Goal: Contribute content: Add original content to the website for others to see

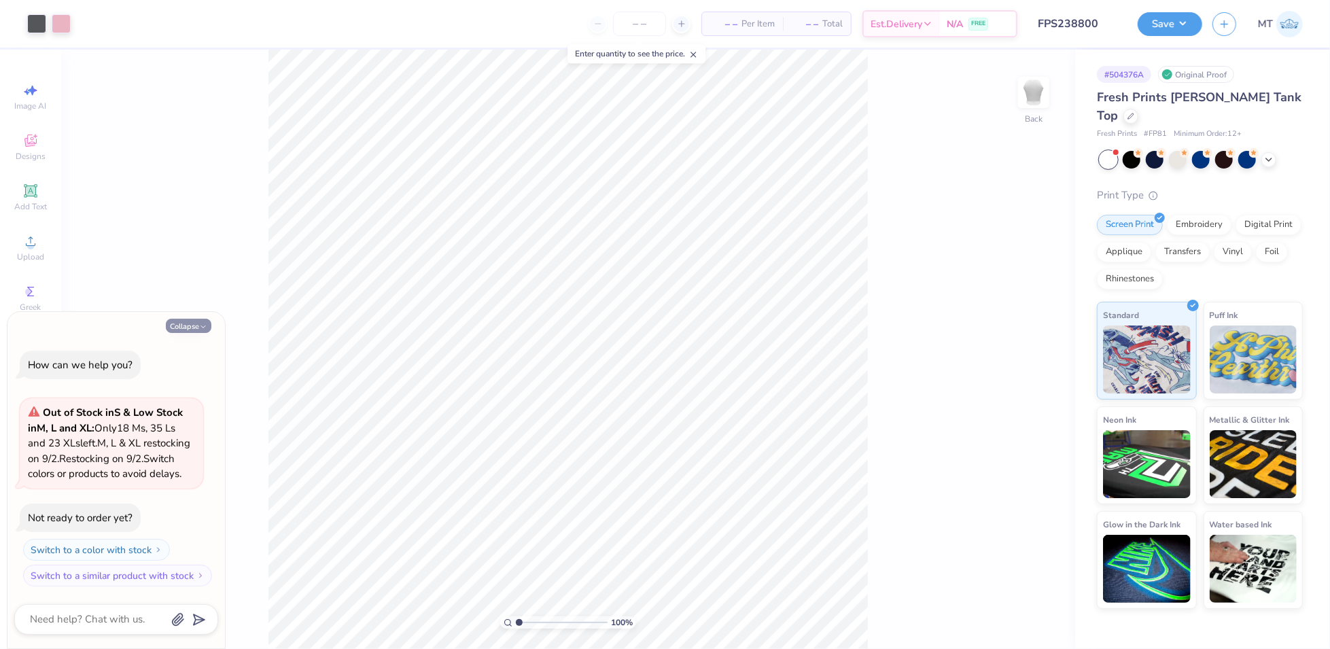
click at [194, 319] on button "Collapse" at bounding box center [189, 326] width 46 height 14
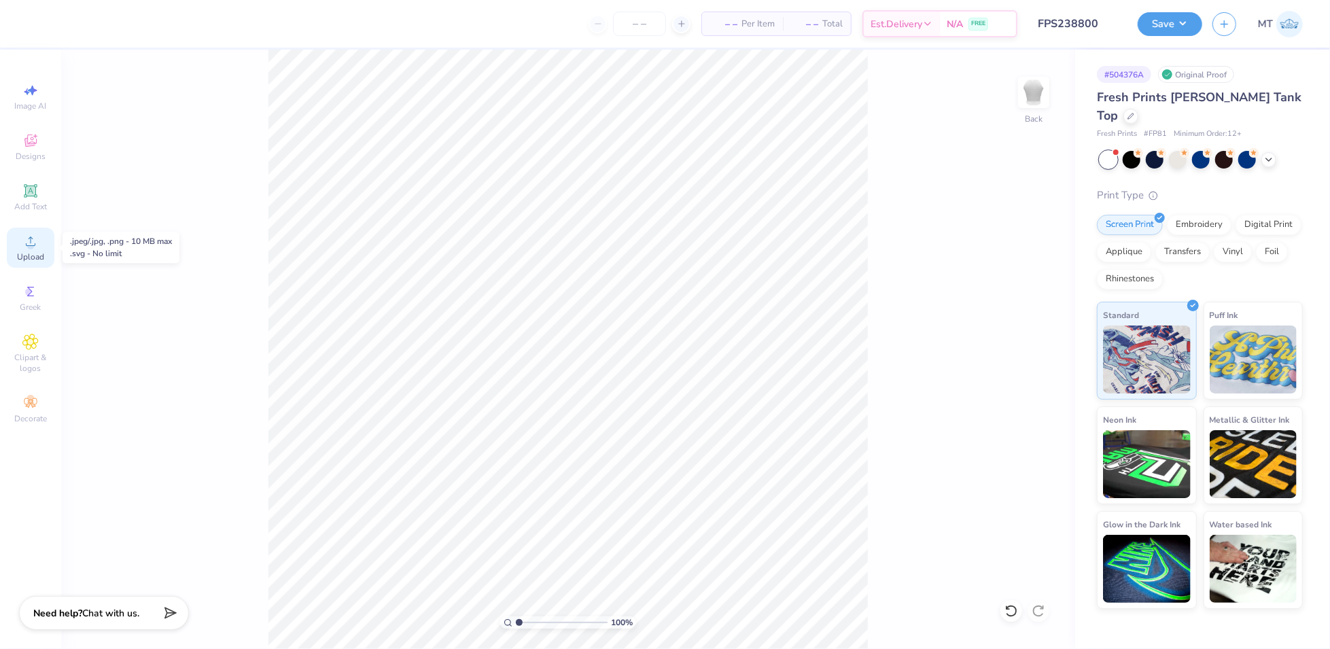
click at [11, 248] on div "Upload" at bounding box center [31, 248] width 48 height 40
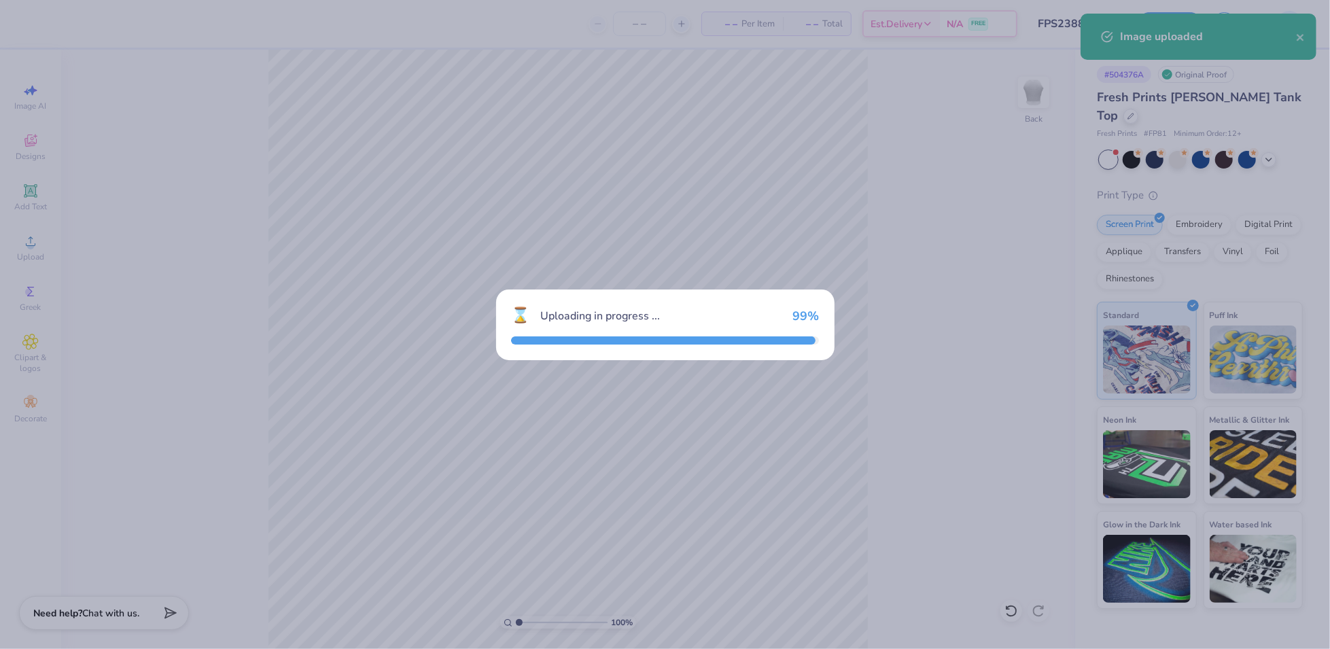
type textarea "x"
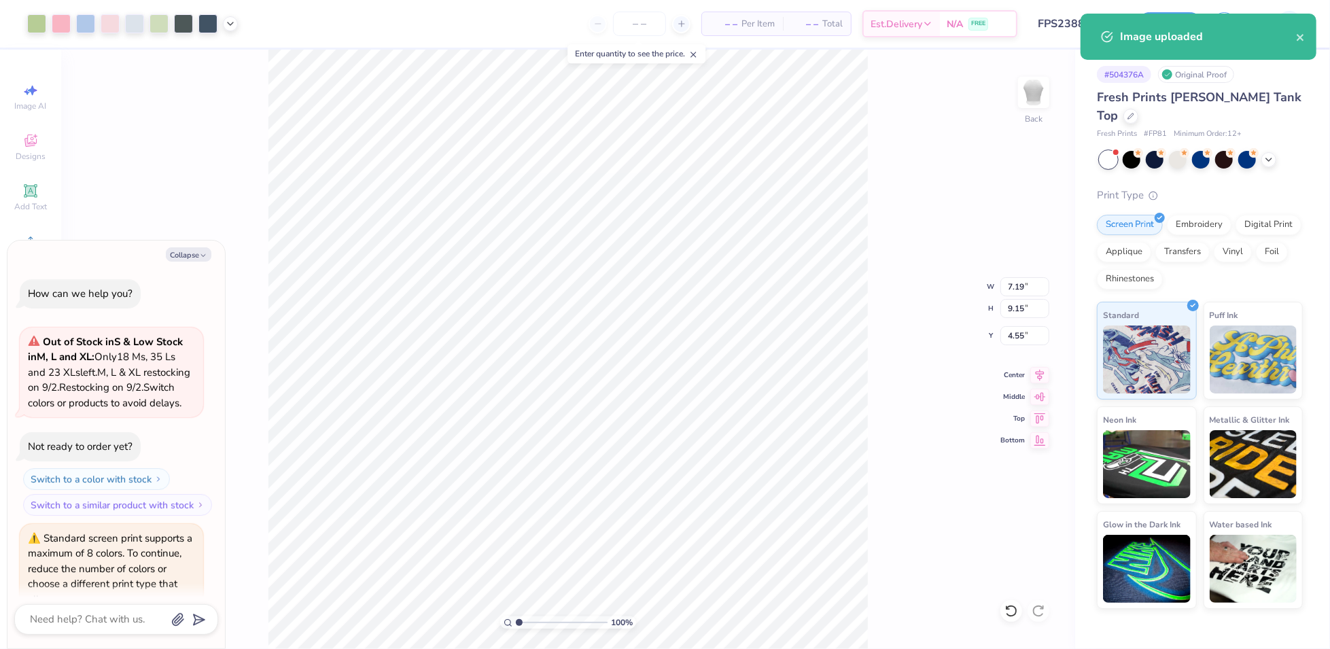
scroll to position [78, 0]
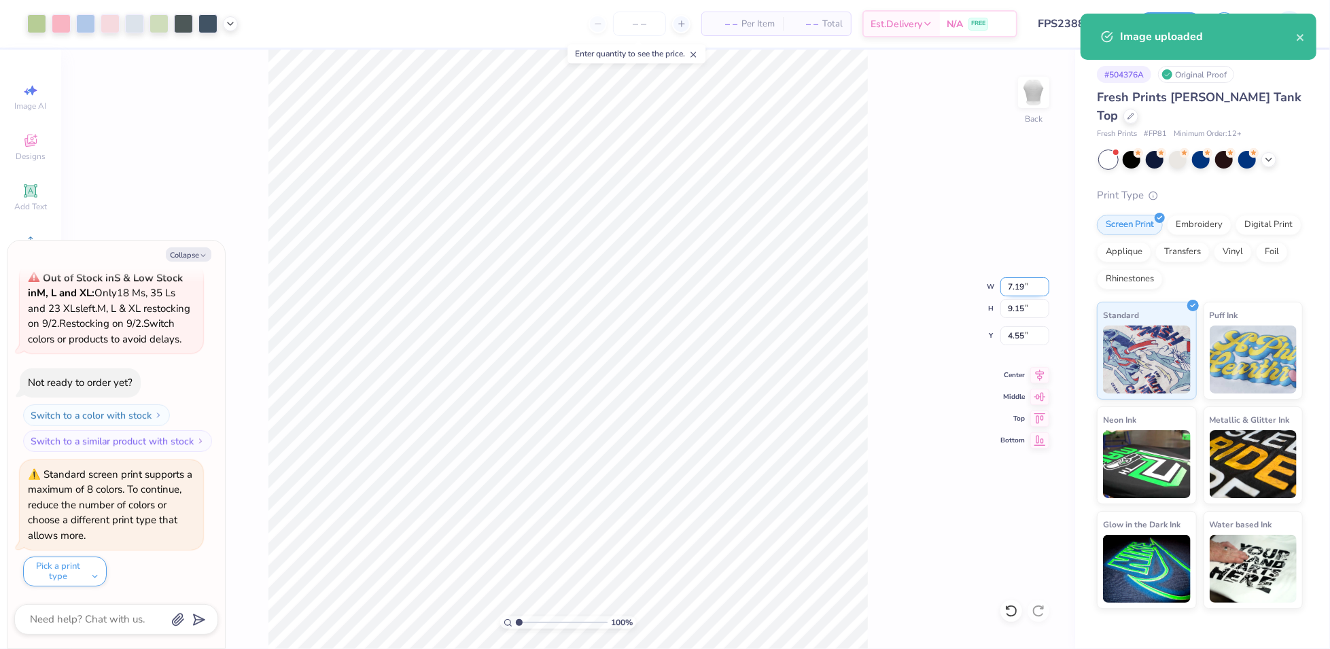
click at [1018, 287] on input "7.19" at bounding box center [1025, 286] width 49 height 19
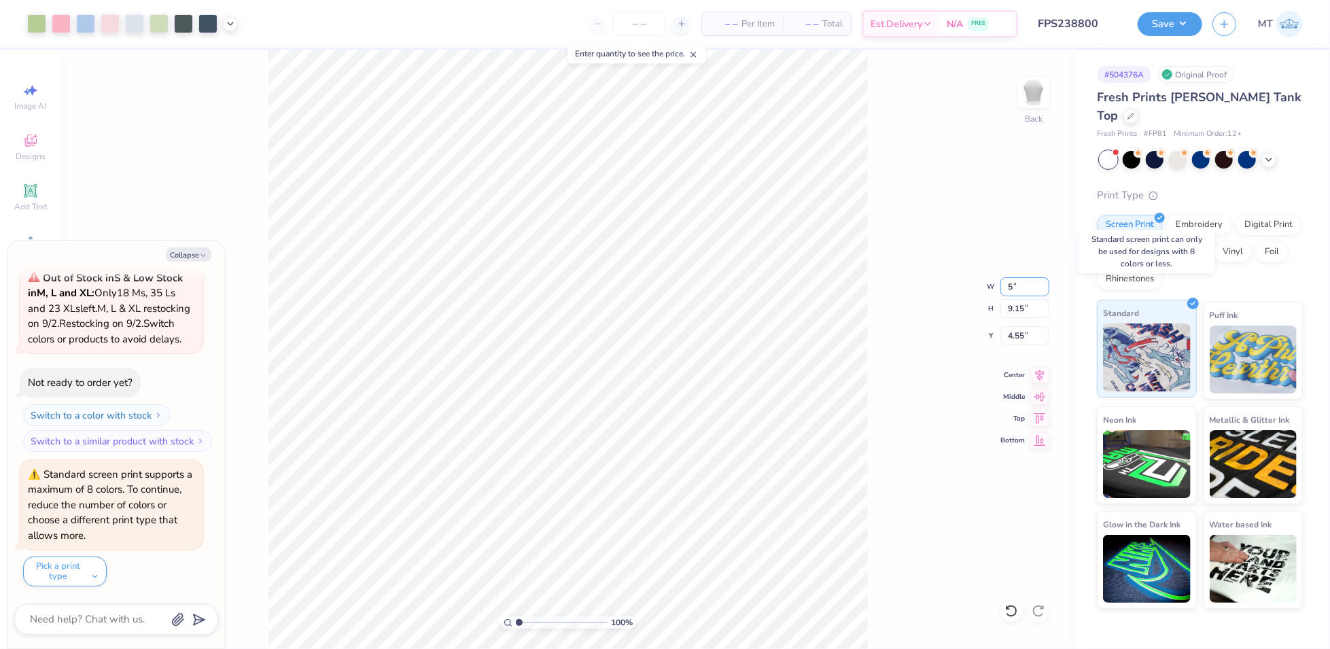
type input "5"
type textarea "x"
type input "5.00"
type input "6.36"
type input "5.94"
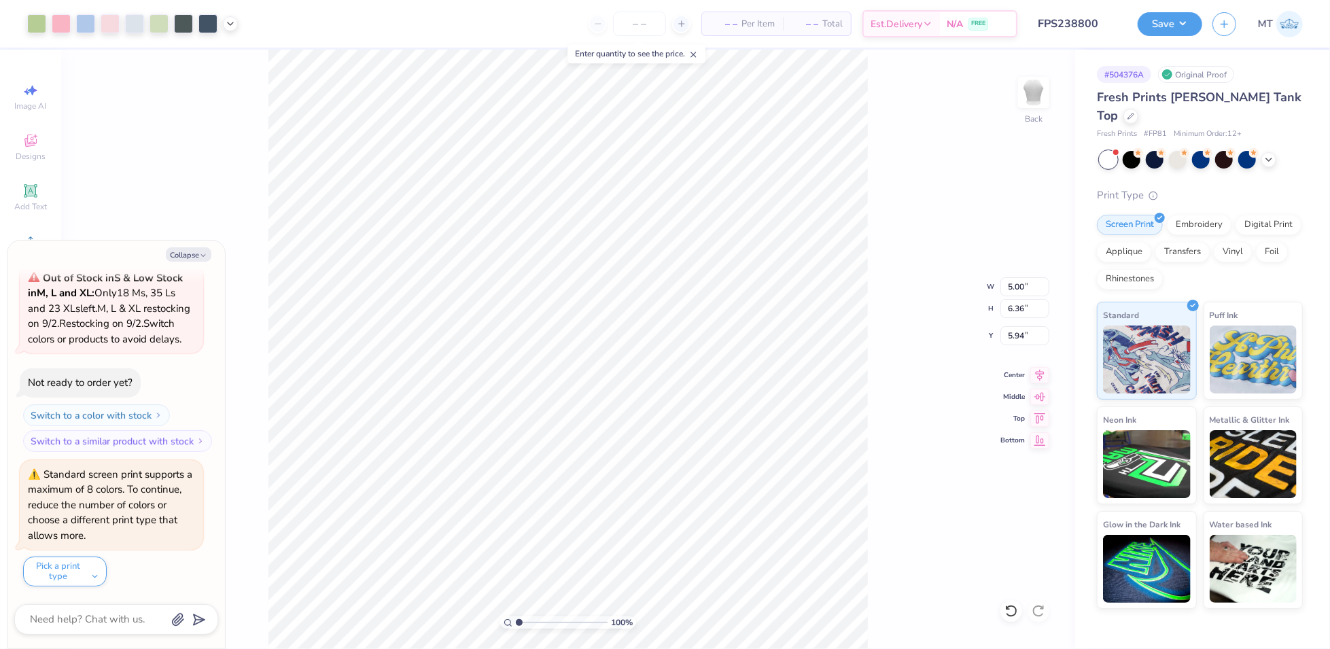
type textarea "x"
type input "3.00"
type textarea "x"
type input "1"
type textarea "x"
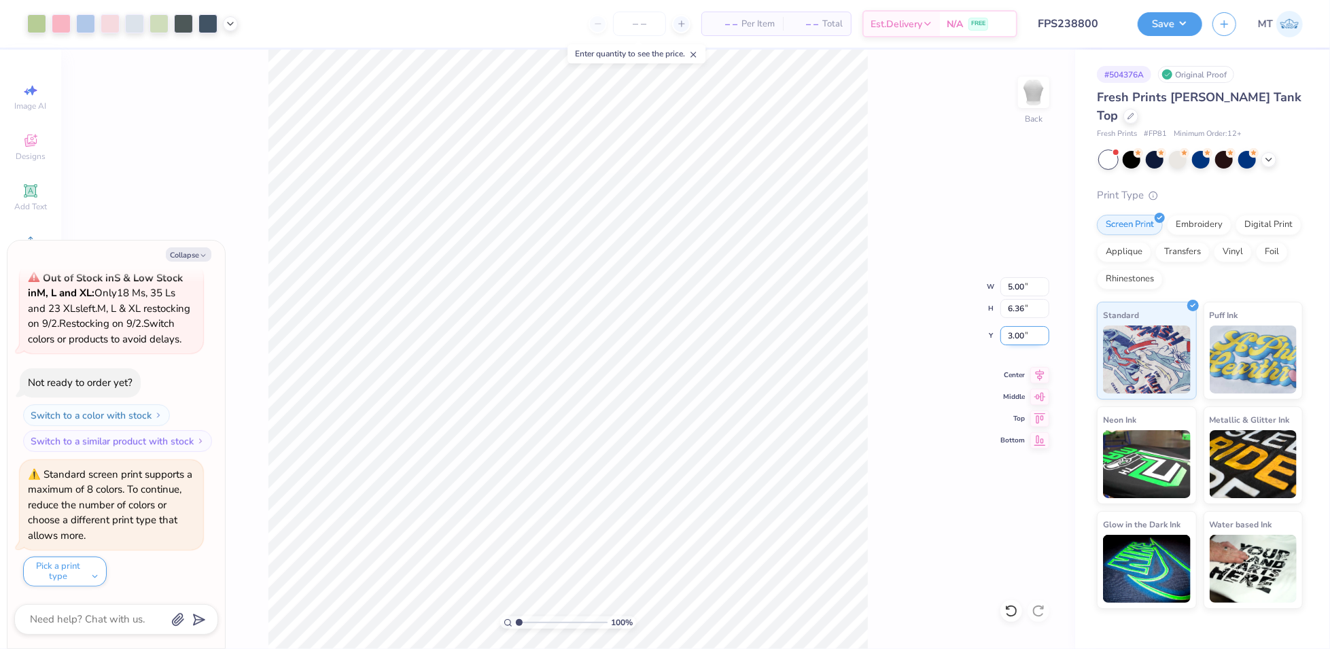
click at [1013, 336] on input "3.00" at bounding box center [1025, 335] width 49 height 19
click at [1014, 336] on input "3.00" at bounding box center [1025, 335] width 49 height 19
type input "2"
type textarea "x"
type input "2.00"
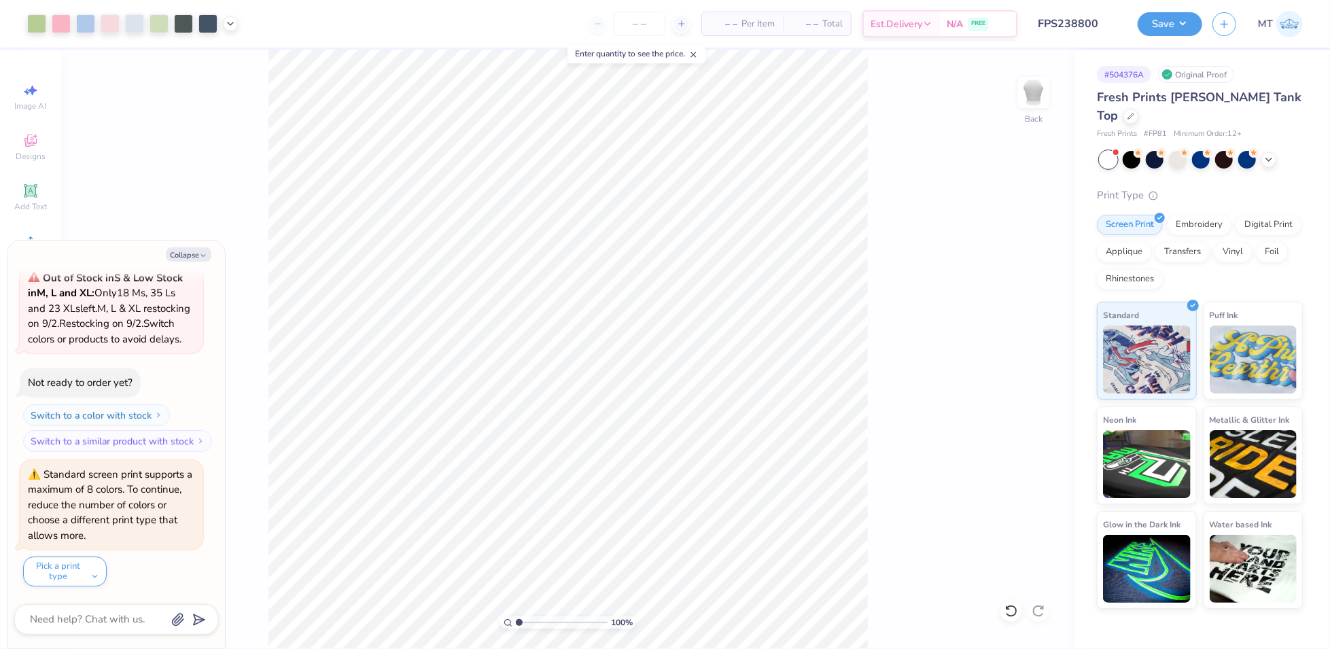
type textarea "x"
click at [1018, 288] on input "5.00" at bounding box center [1025, 286] width 49 height 19
type input "4.5"
type textarea "x"
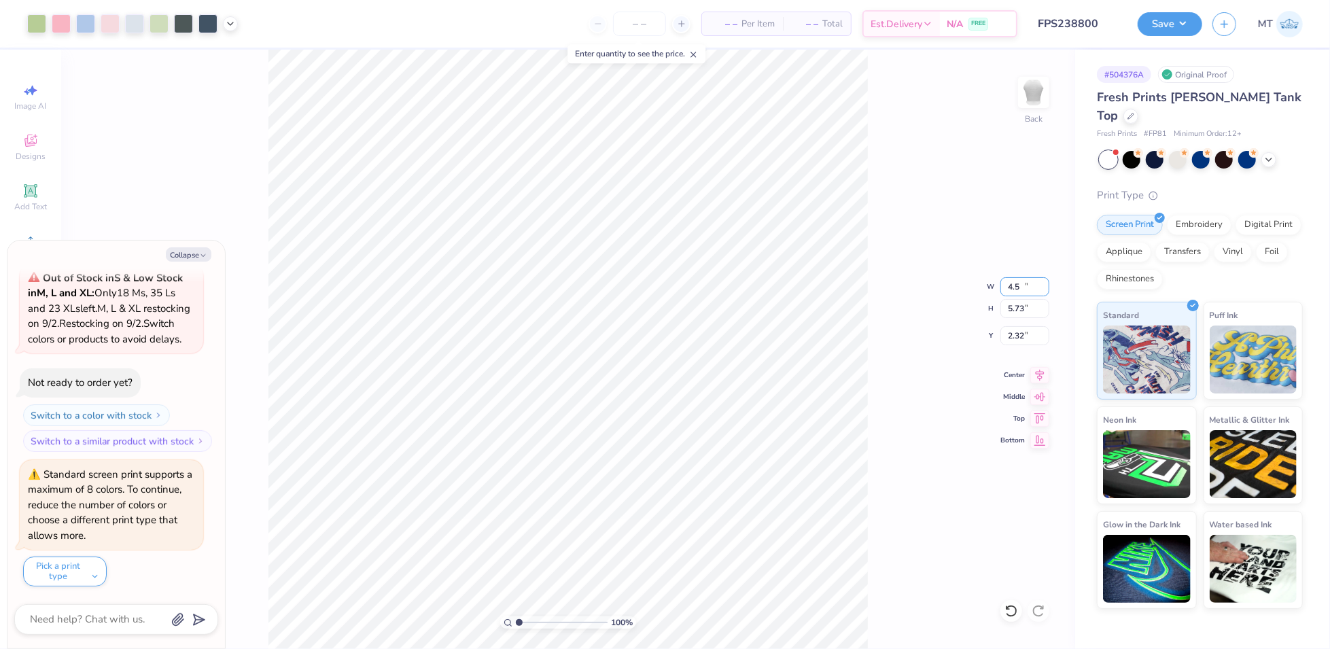
type input "4.50"
type input "5.73"
click at [1018, 334] on input "2.32" at bounding box center [1025, 335] width 49 height 19
type input "2.5"
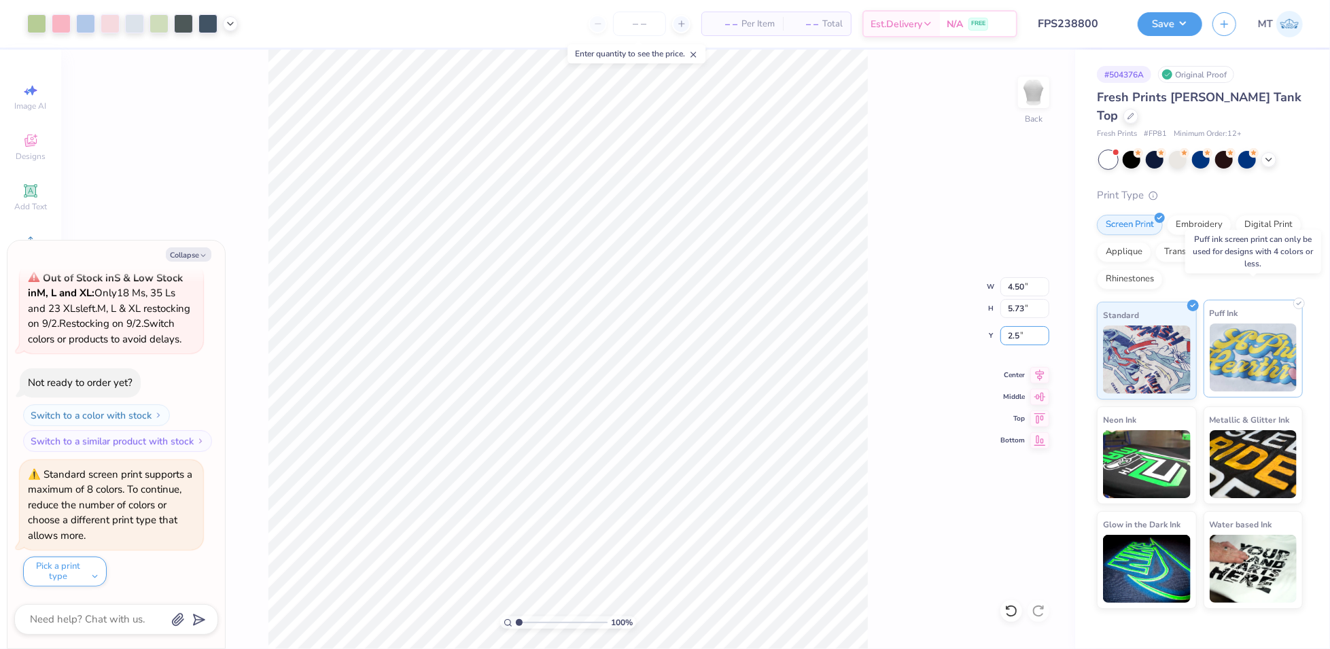
type textarea "x"
type input "2.50"
type textarea "x"
click at [1022, 334] on input "2.50" at bounding box center [1025, 335] width 49 height 19
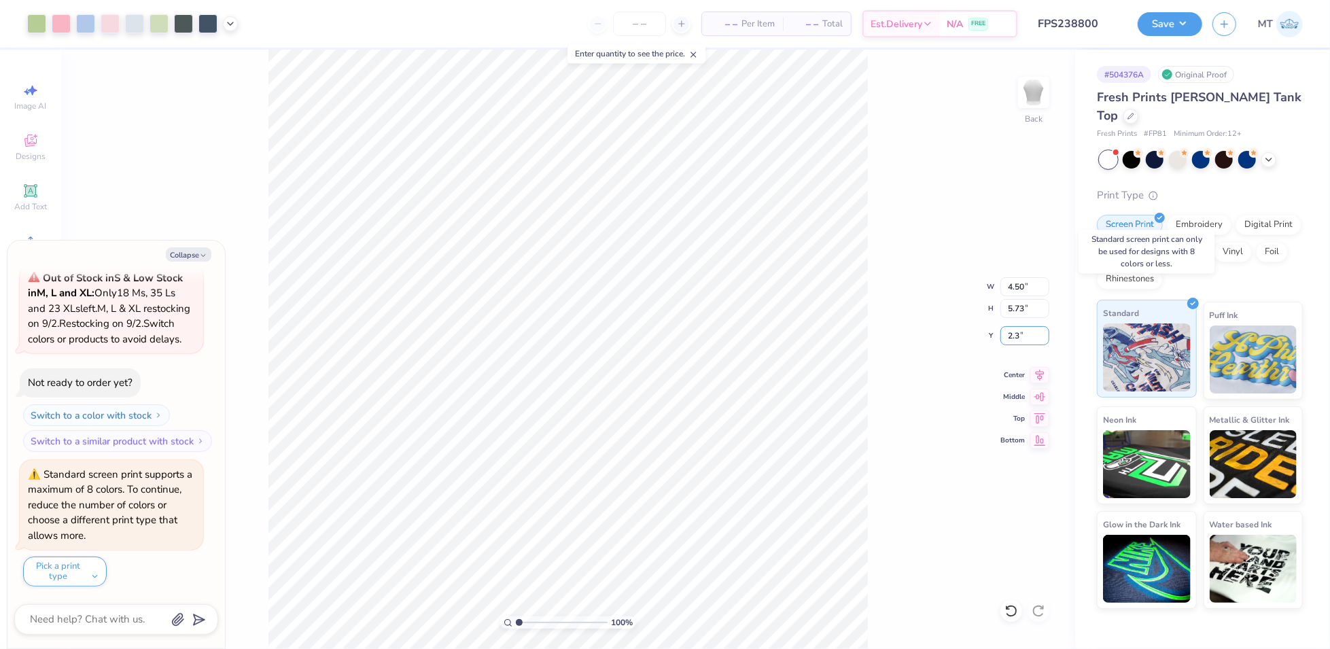
type input "2.3"
type textarea "x"
type input "2.30"
type textarea "x"
type input "1"
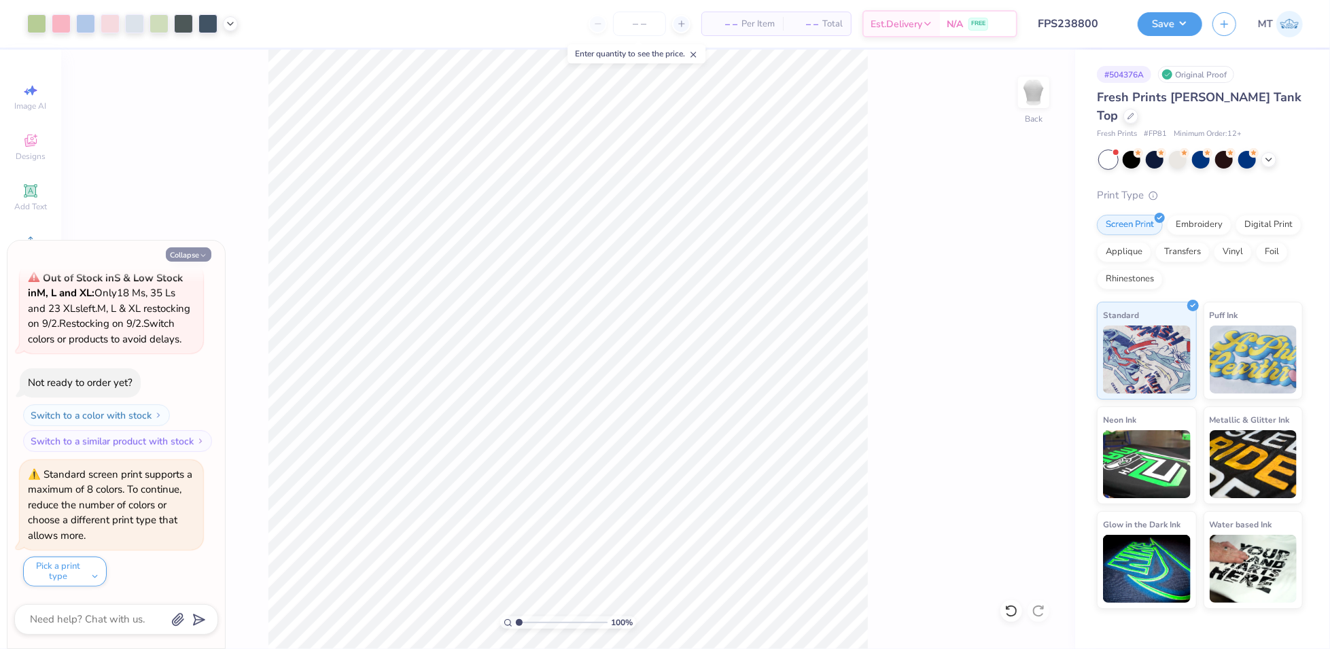
click at [201, 254] on icon "button" at bounding box center [203, 256] width 8 height 8
type textarea "x"
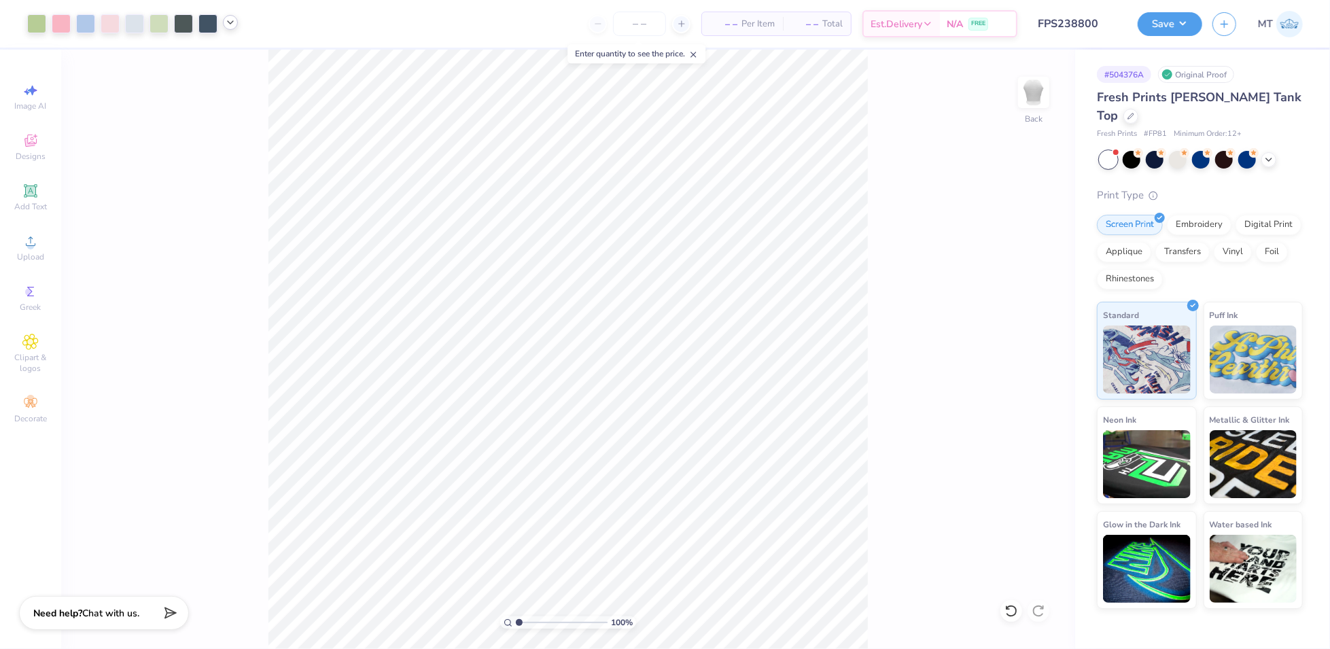
click at [237, 23] on div at bounding box center [230, 22] width 15 height 15
click at [181, 22] on div at bounding box center [183, 22] width 19 height 19
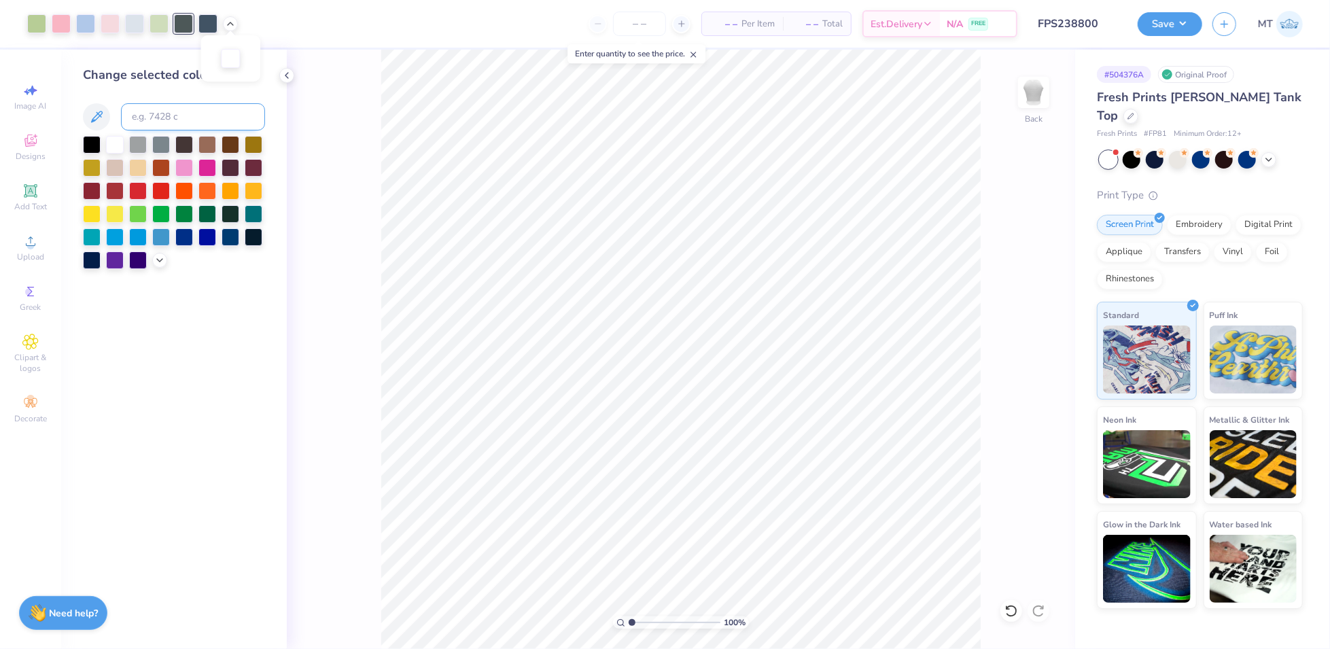
click at [194, 116] on input at bounding box center [193, 116] width 144 height 27
type input "7545"
click at [368, 207] on div "100 % Back" at bounding box center [681, 350] width 789 height 600
click at [286, 77] on icon at bounding box center [286, 75] width 11 height 11
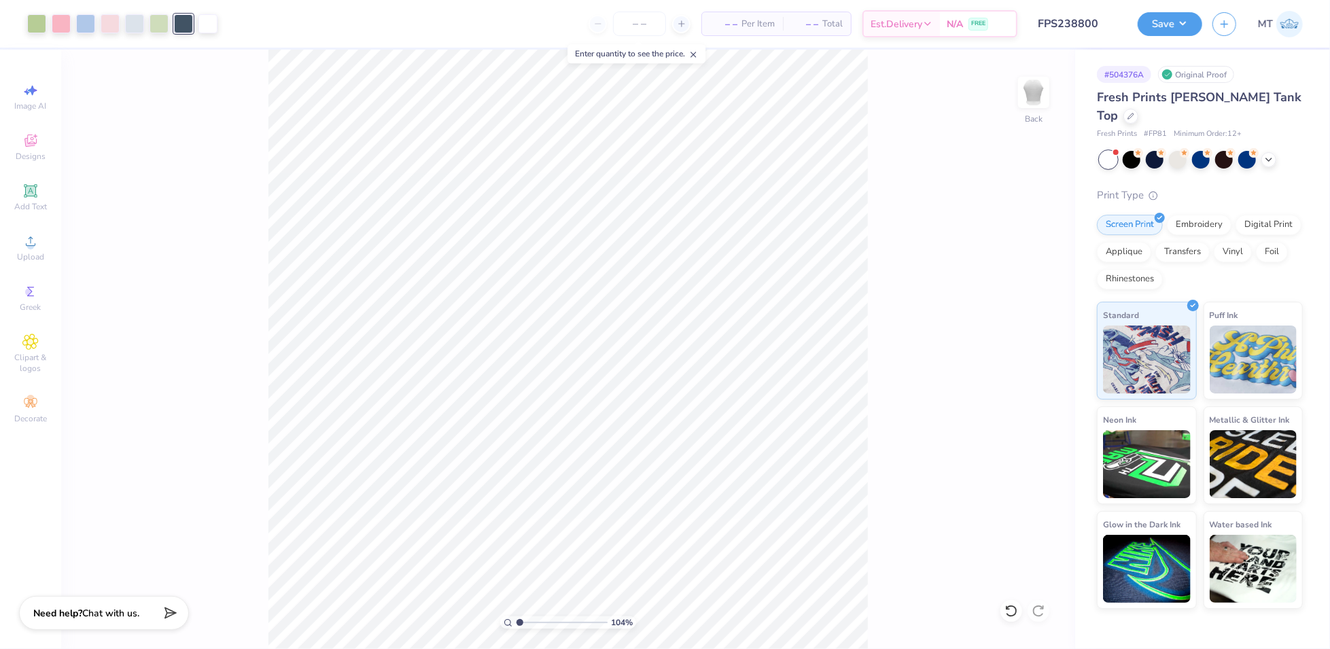
type input "1"
click at [1020, 336] on input "2.30" at bounding box center [1025, 335] width 49 height 19
type input "2.00"
click at [1184, 22] on button "Save" at bounding box center [1170, 22] width 65 height 24
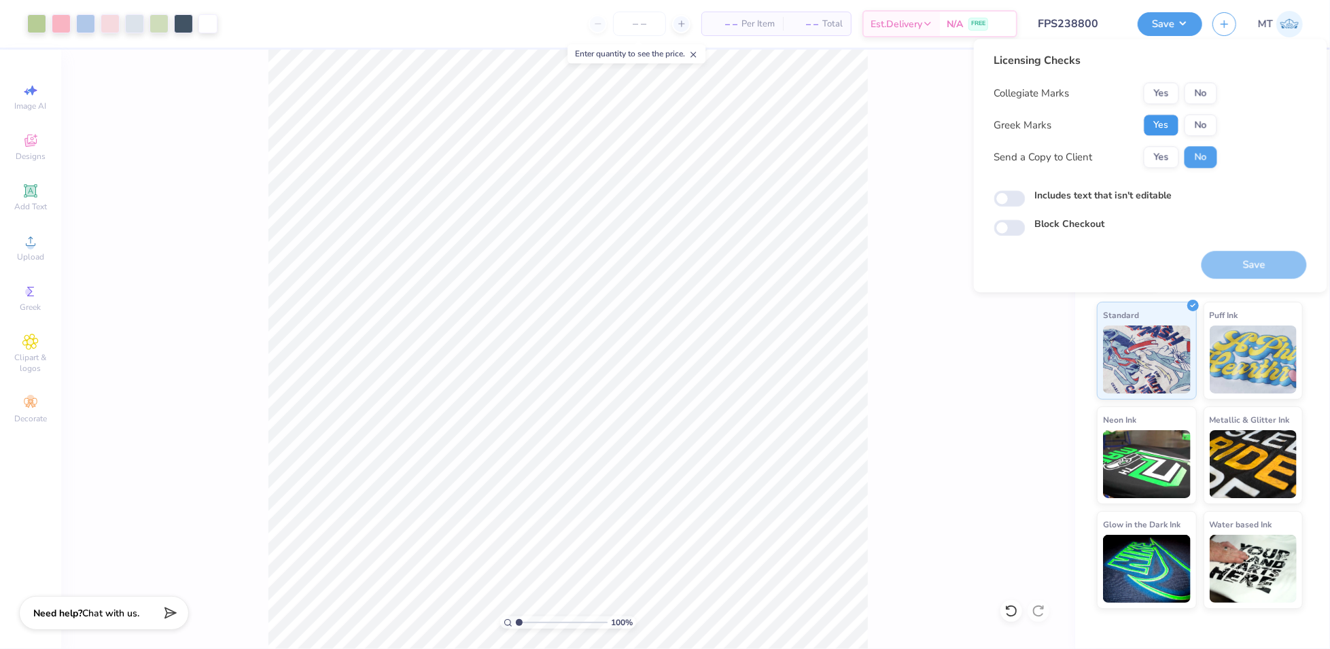
click at [1164, 118] on button "Yes" at bounding box center [1161, 125] width 35 height 22
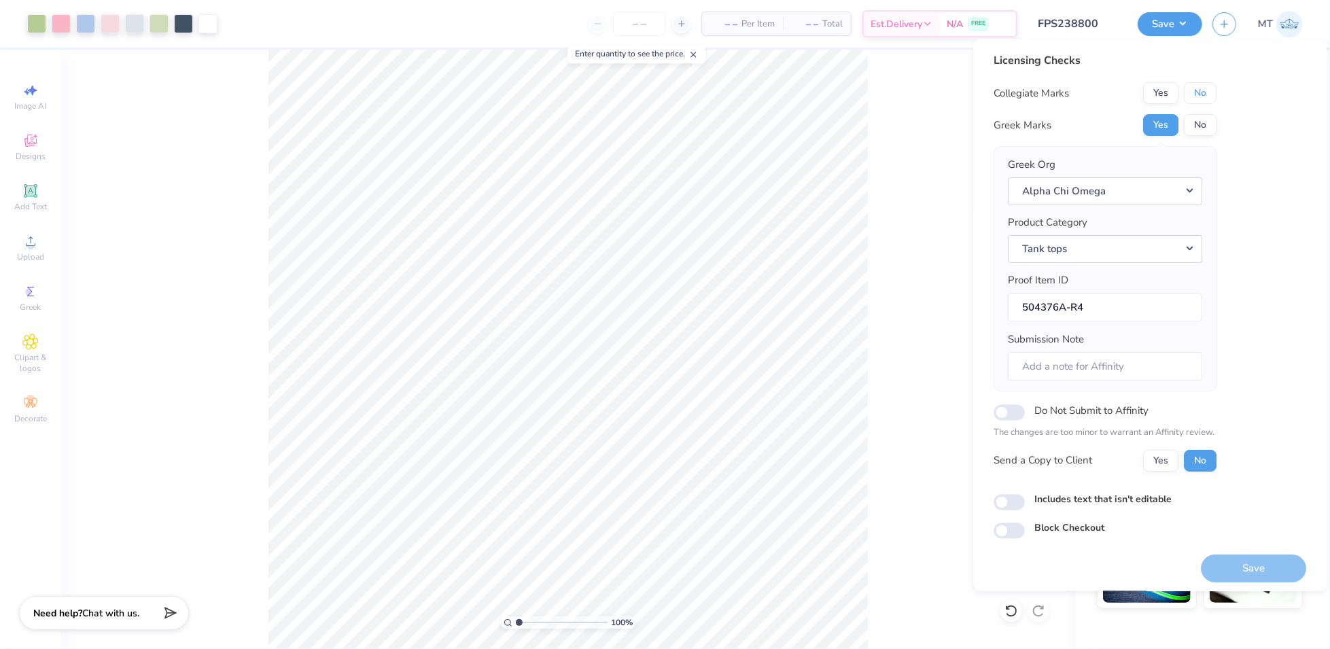
click at [1209, 99] on button "No" at bounding box center [1201, 93] width 33 height 22
click at [1264, 576] on button "Save" at bounding box center [1254, 569] width 105 height 28
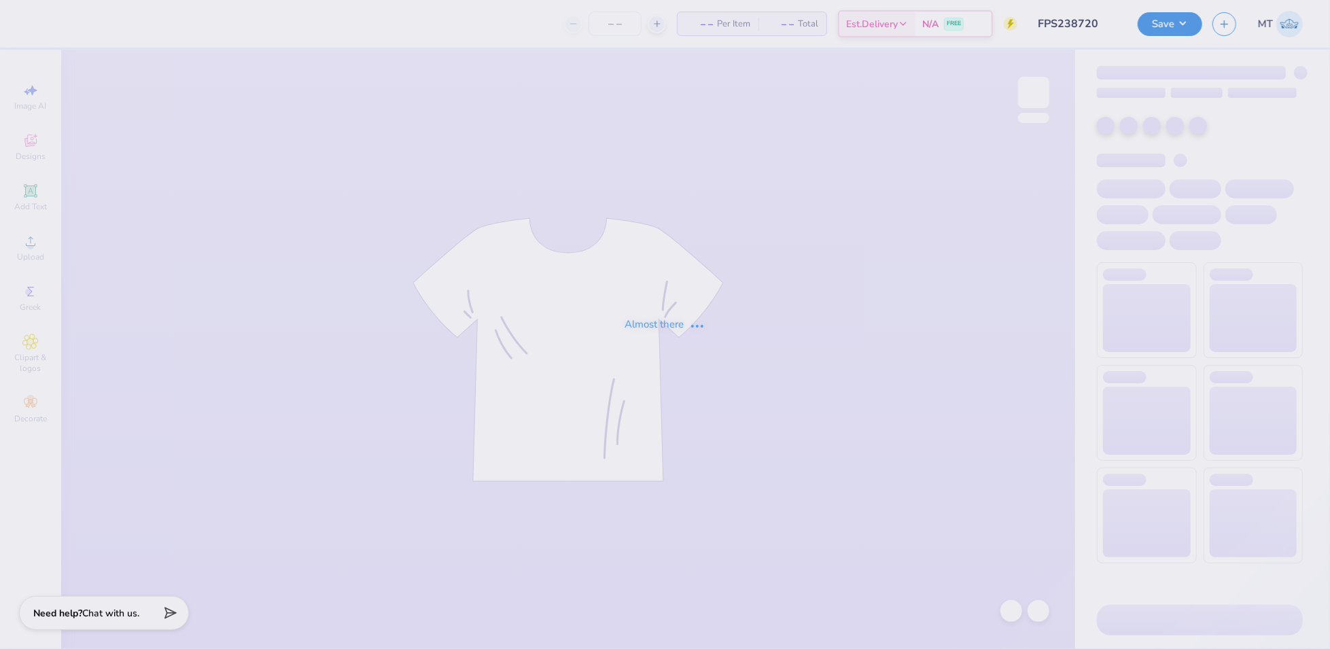
type input "FPS238720"
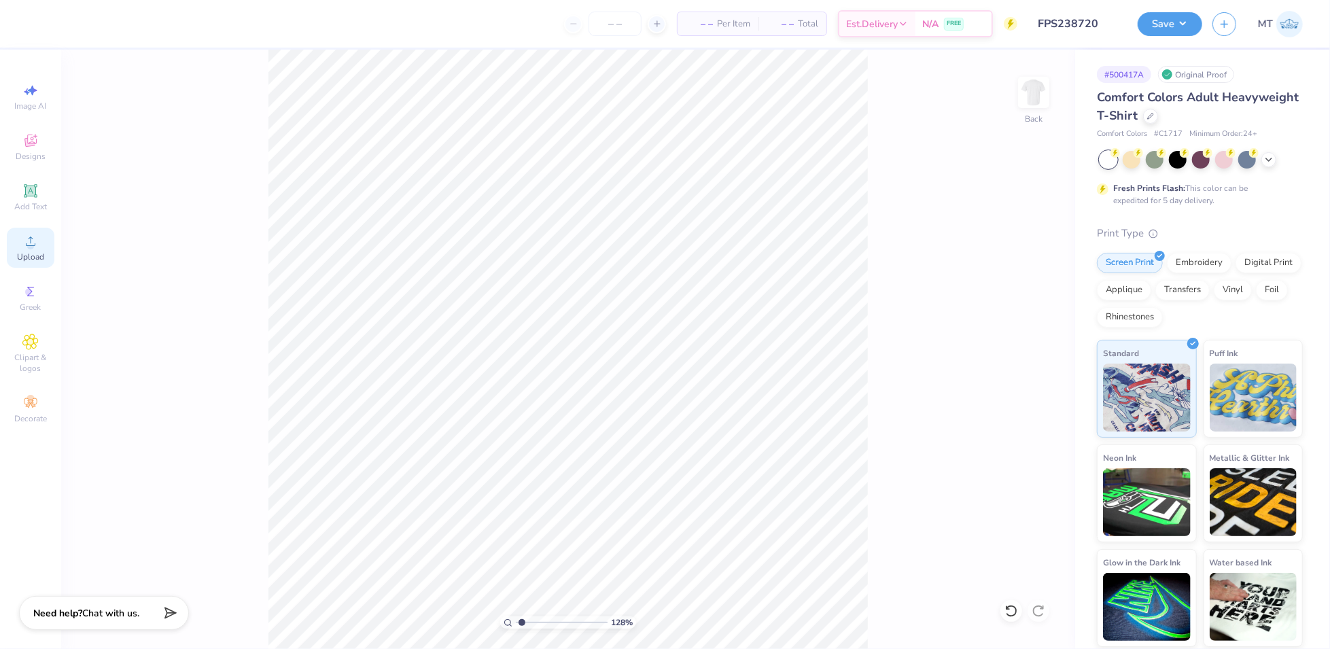
click at [18, 239] on div "Upload" at bounding box center [31, 248] width 48 height 40
click at [24, 245] on icon at bounding box center [30, 241] width 16 height 16
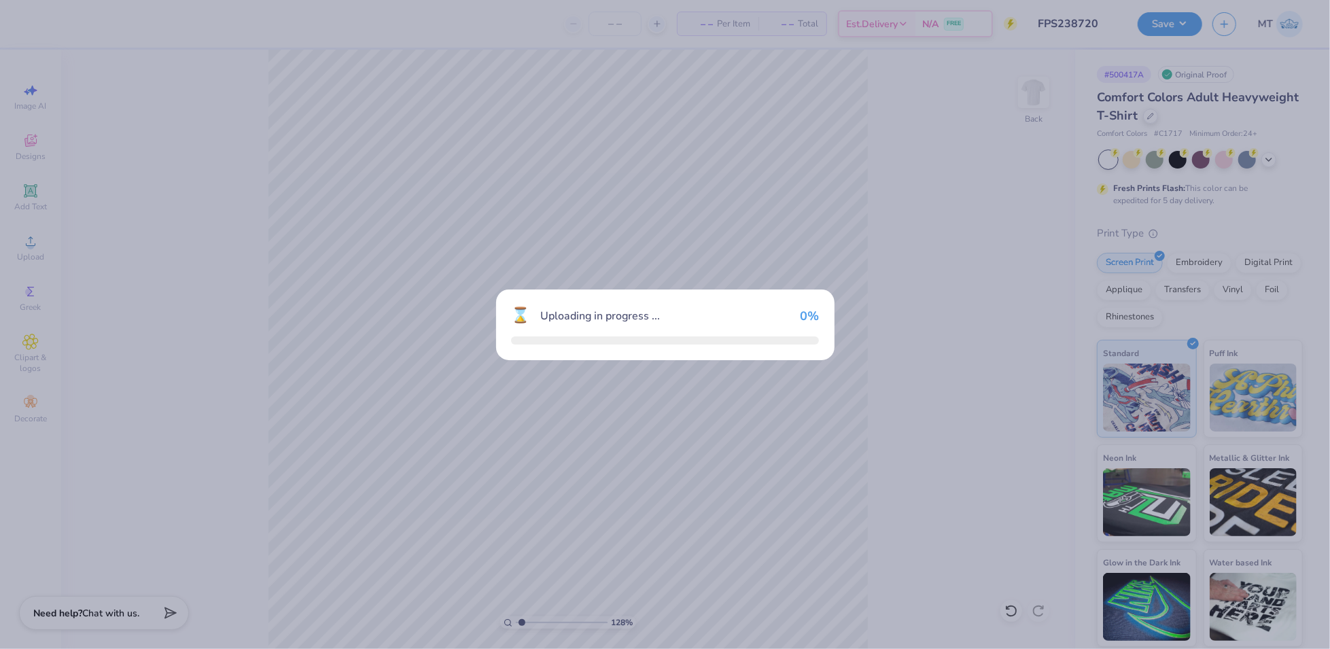
type input "1.27513706655007"
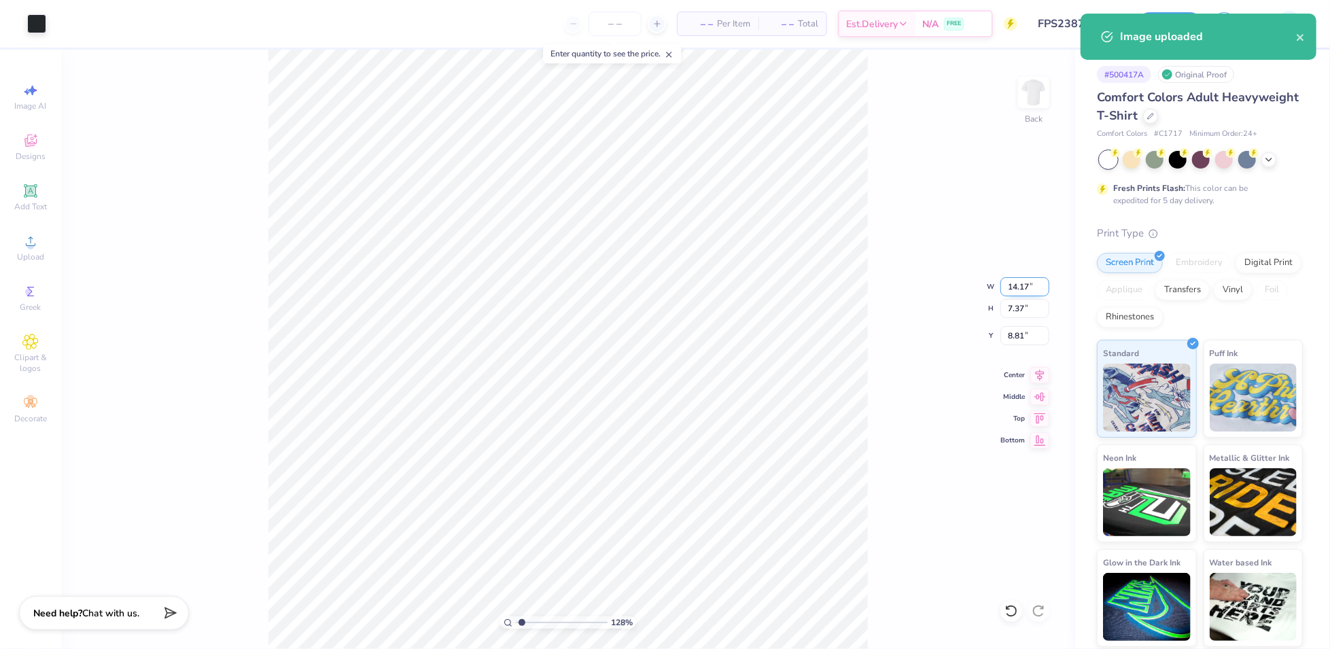
click at [1016, 280] on input "14.17" at bounding box center [1025, 286] width 49 height 19
type input "8"
type input "1.27513706655007"
type input "8.00"
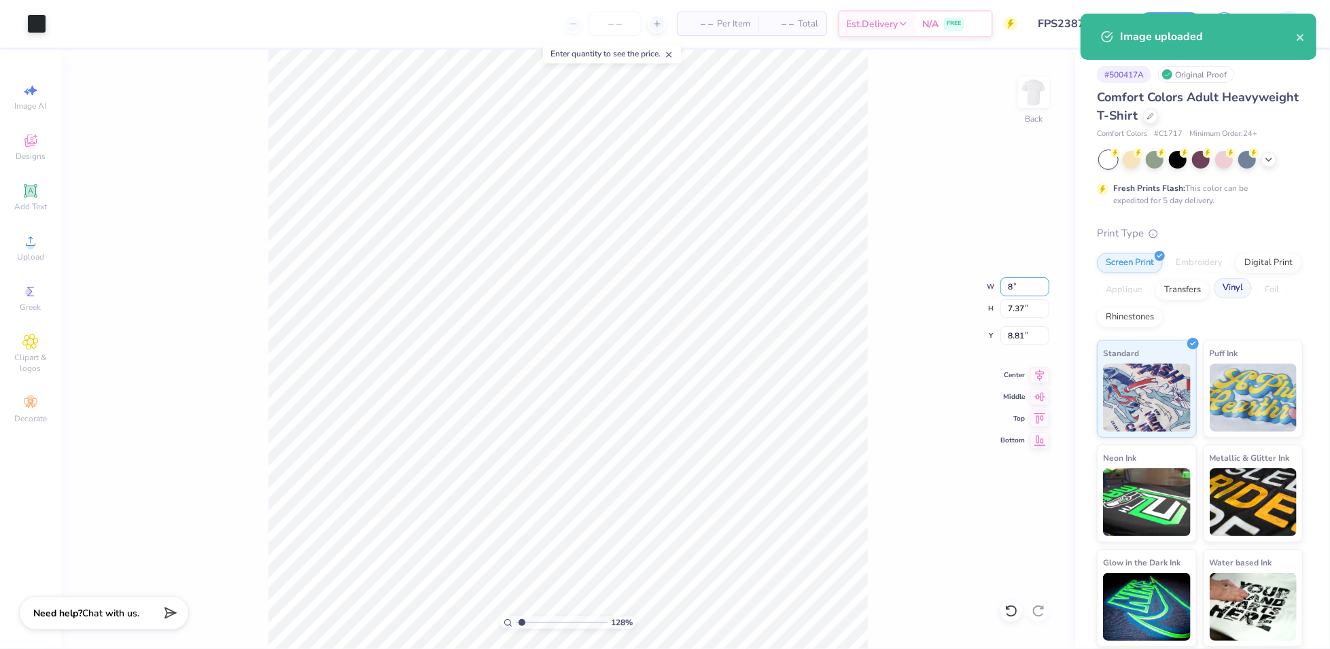
type input "4.16"
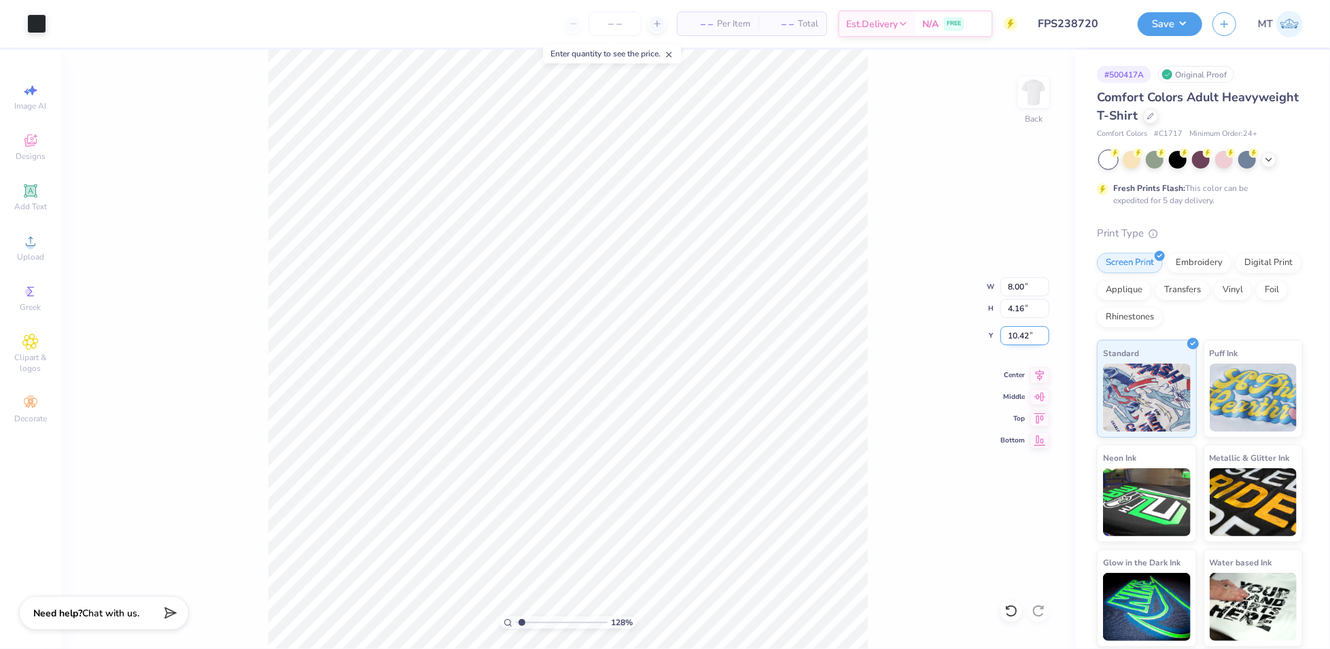
click at [1014, 339] on input "10.42" at bounding box center [1025, 335] width 49 height 19
type input "3"
type input "1.27513706655007"
type input "3.00"
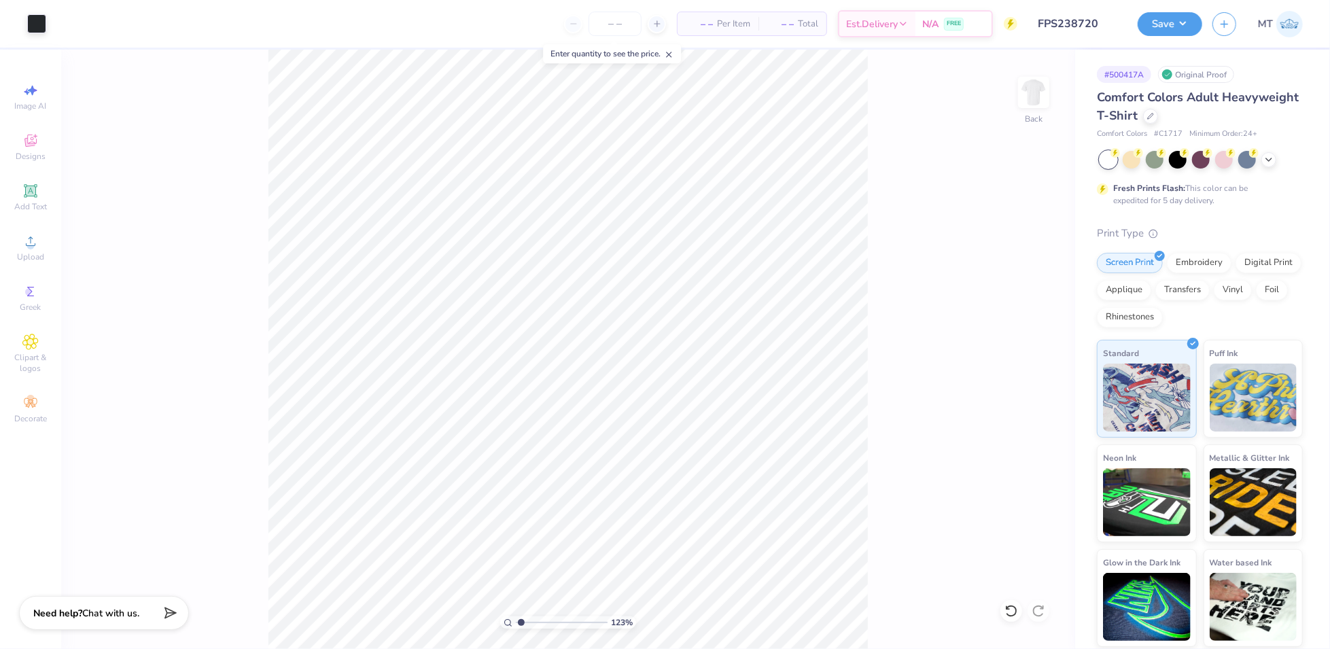
type input "1.22830986663122"
click at [1017, 288] on input "8.00" at bounding box center [1025, 286] width 49 height 19
type input "9"
type input "1.22830986663122"
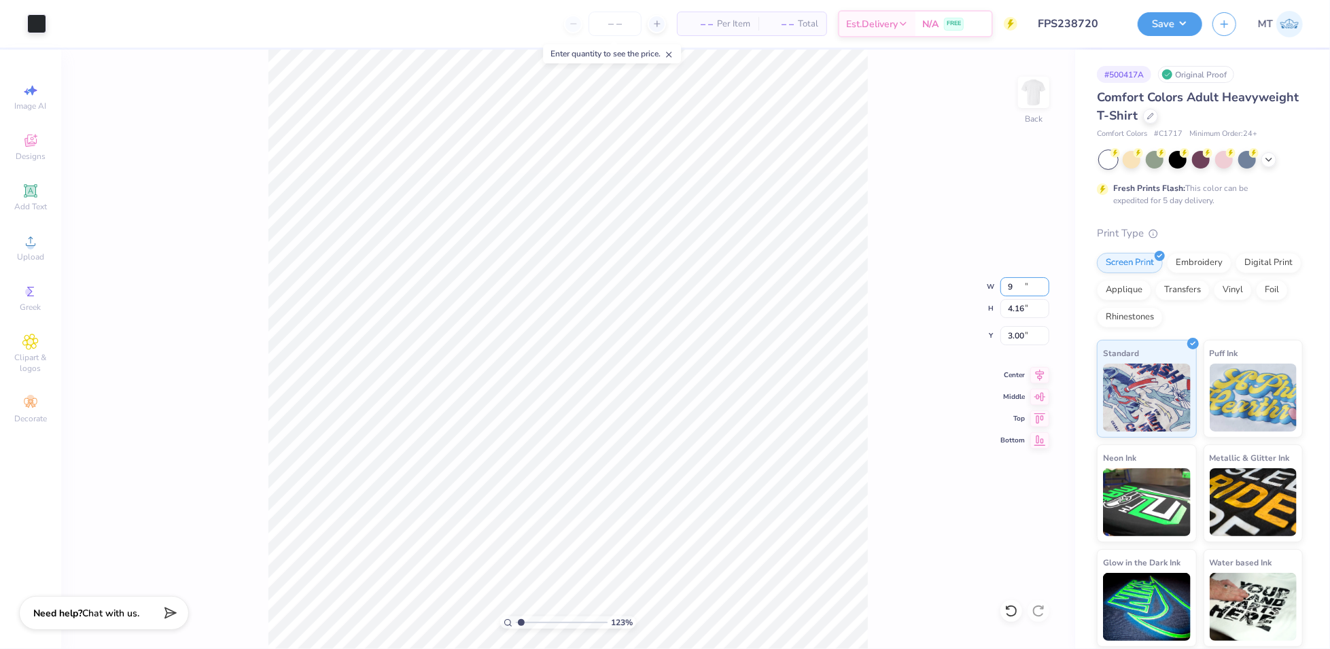
type input "9.00"
type input "4.68"
click at [1023, 332] on input "2.74" at bounding box center [1025, 335] width 49 height 19
click at [1020, 334] on input "2.74" at bounding box center [1025, 335] width 49 height 19
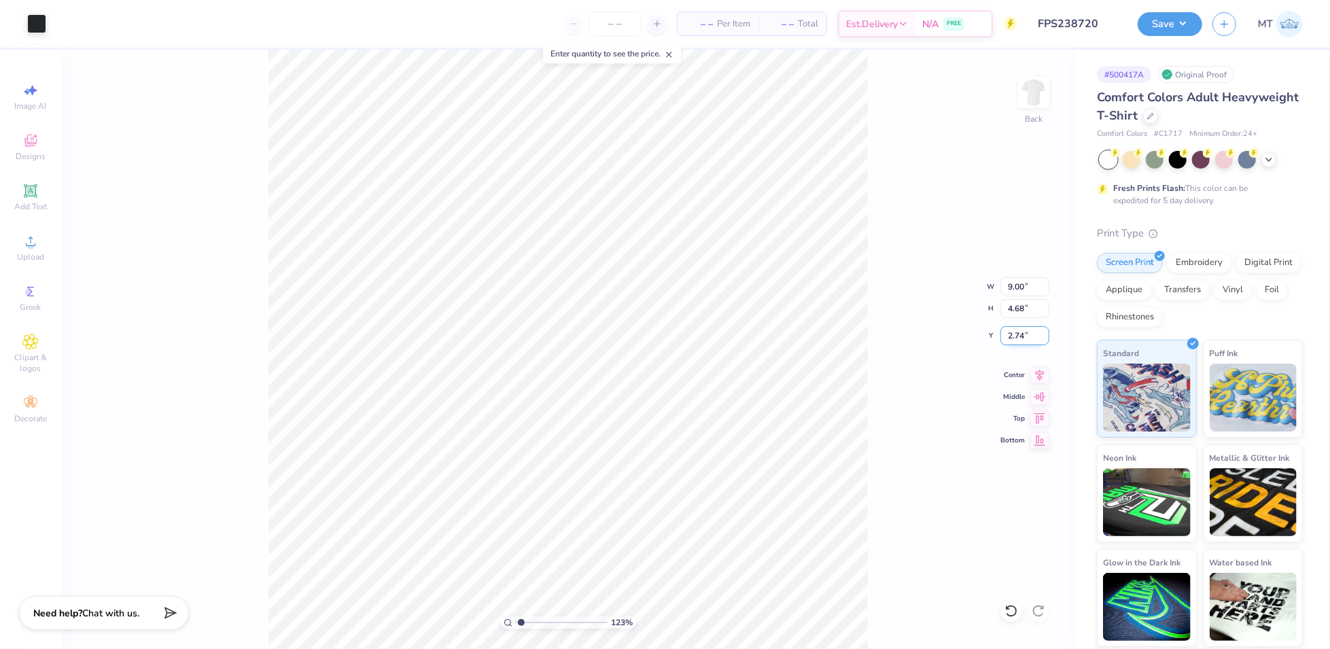
click at [1020, 334] on input "2.74" at bounding box center [1025, 335] width 49 height 19
type input "2.8"
type input "1.22830986663122"
type input "2.80"
type input "1"
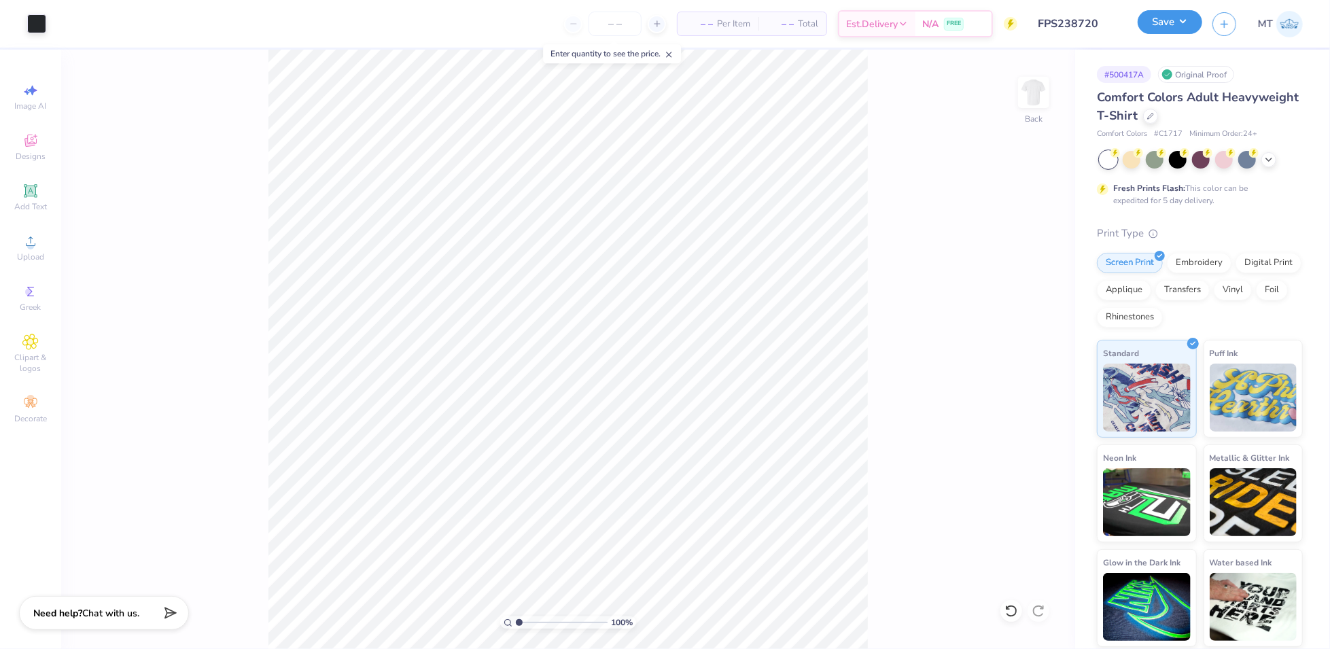
click at [1178, 27] on button "Save" at bounding box center [1170, 22] width 65 height 24
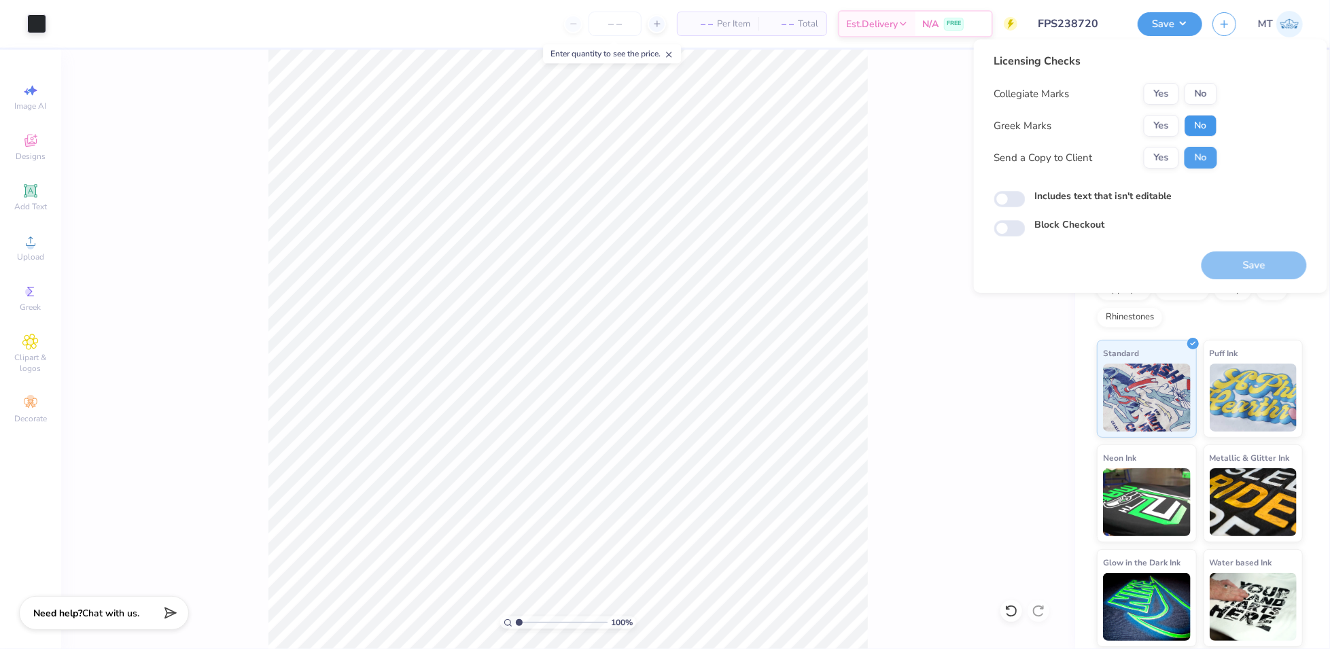
click at [1212, 129] on button "No" at bounding box center [1201, 126] width 33 height 22
click at [1199, 88] on button "No" at bounding box center [1201, 94] width 33 height 22
click at [1263, 260] on button "Save" at bounding box center [1254, 266] width 105 height 28
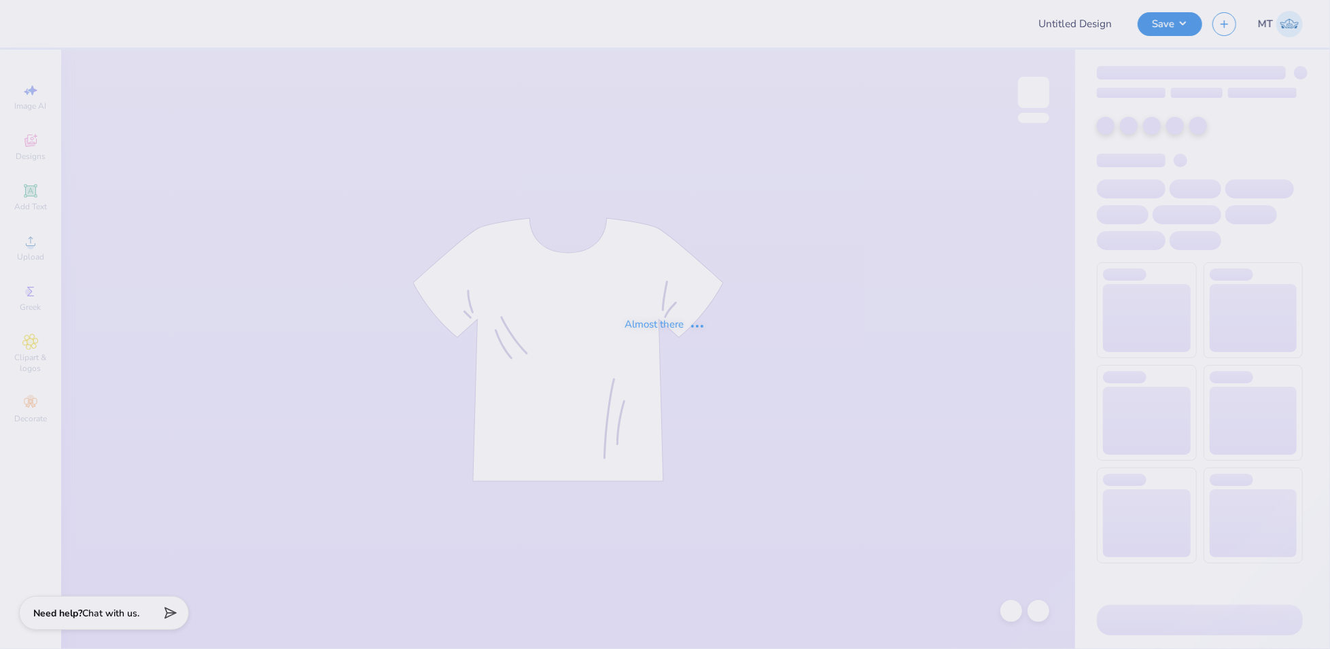
type input "FPS238785"
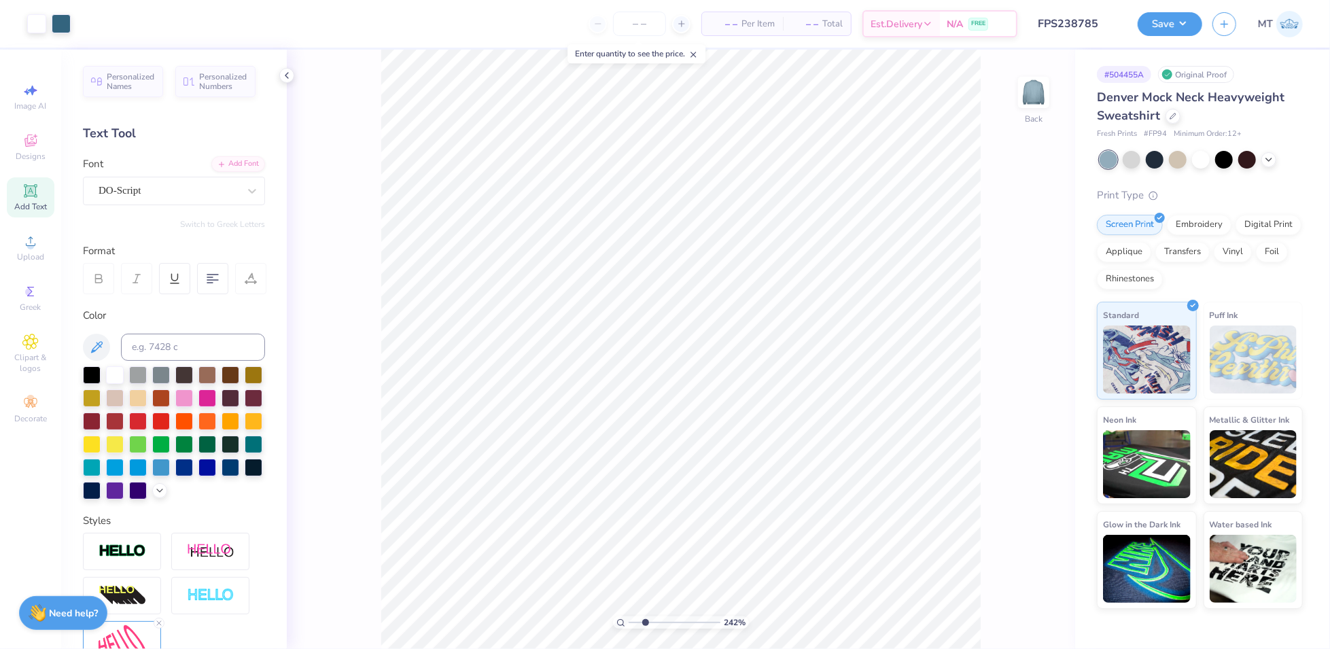
type input "1"
click at [1075, 32] on input "FPS238785" at bounding box center [1061, 23] width 133 height 27
